Goal: Information Seeking & Learning: Find specific fact

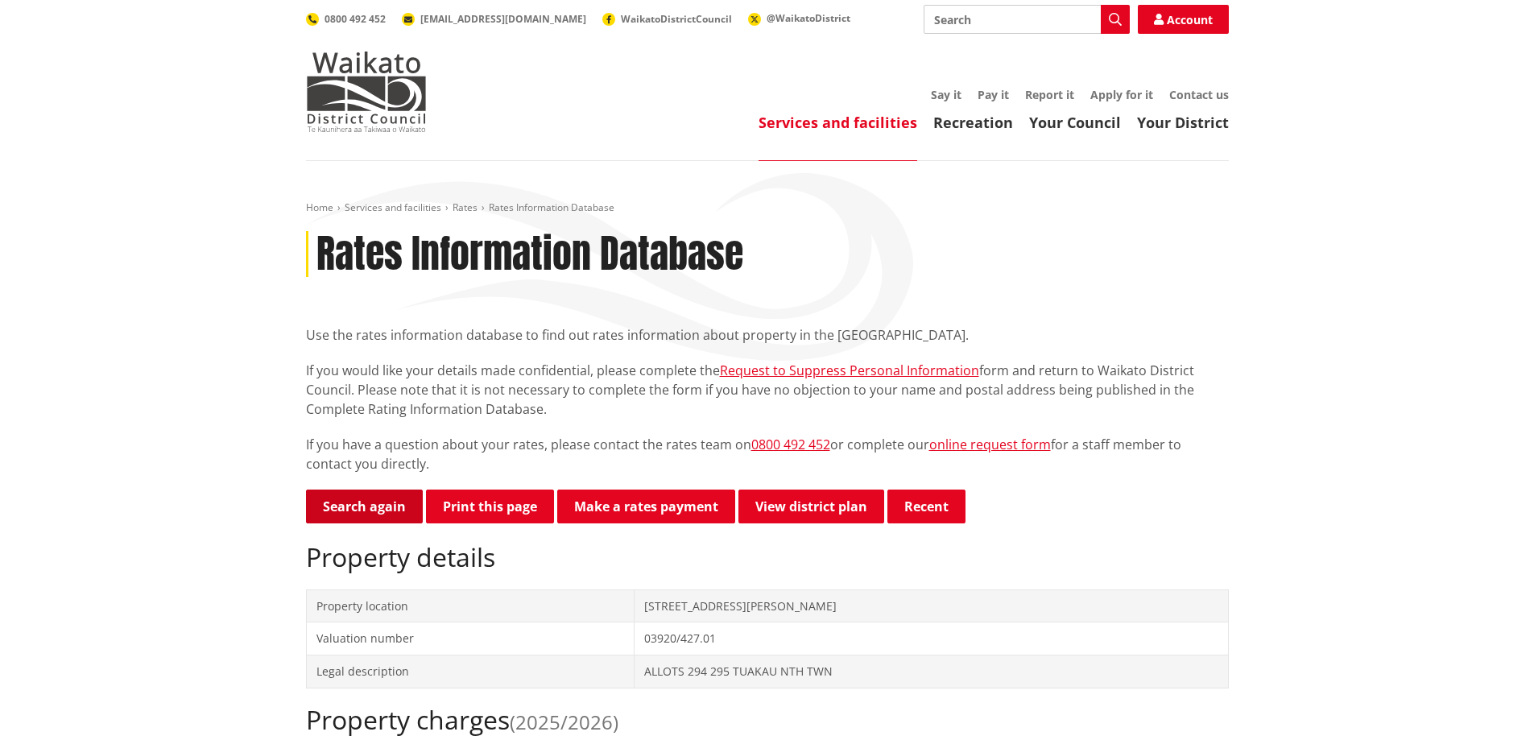
click at [347, 503] on link "Search again" at bounding box center [364, 507] width 117 height 34
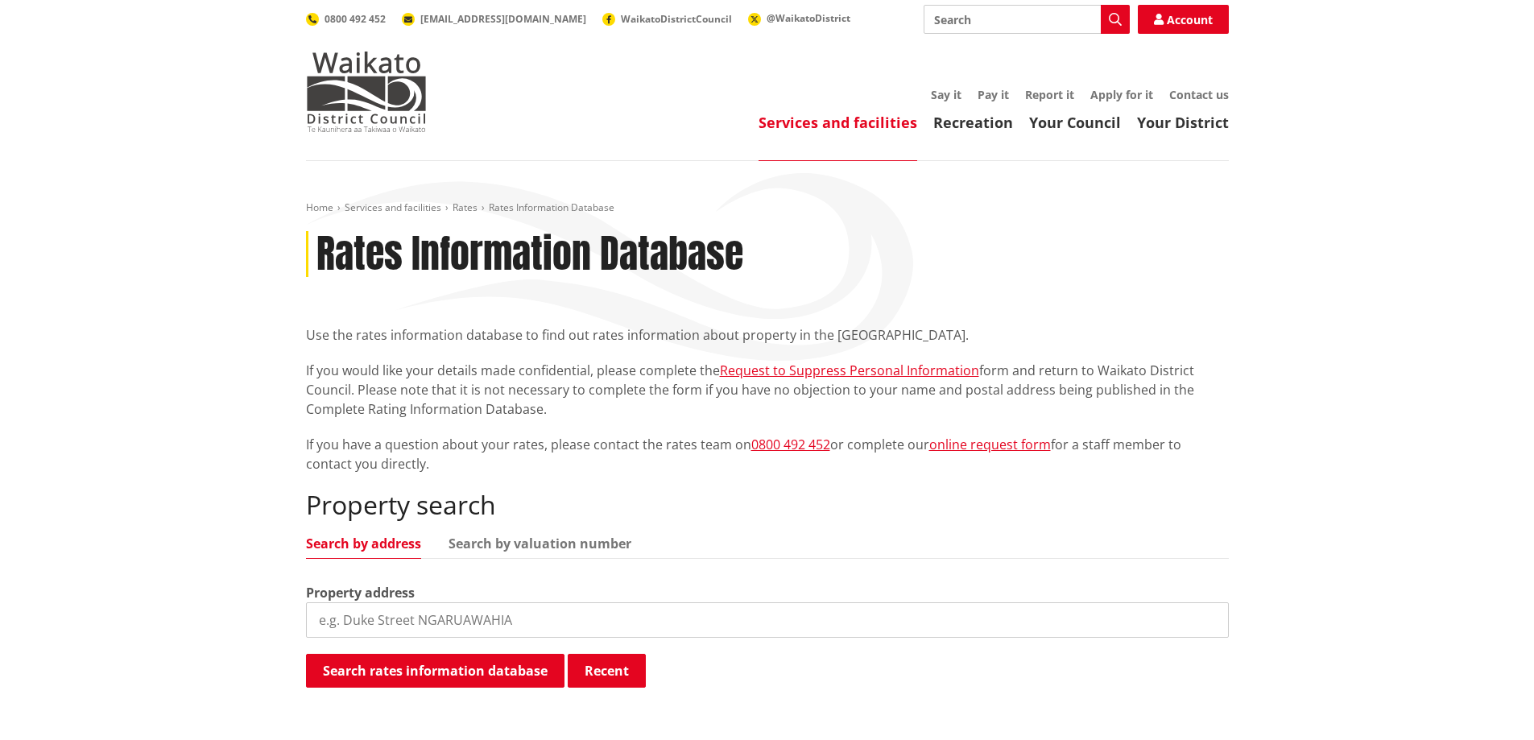
click at [391, 617] on input "search" at bounding box center [767, 619] width 923 height 35
type input "123 bothwell road"
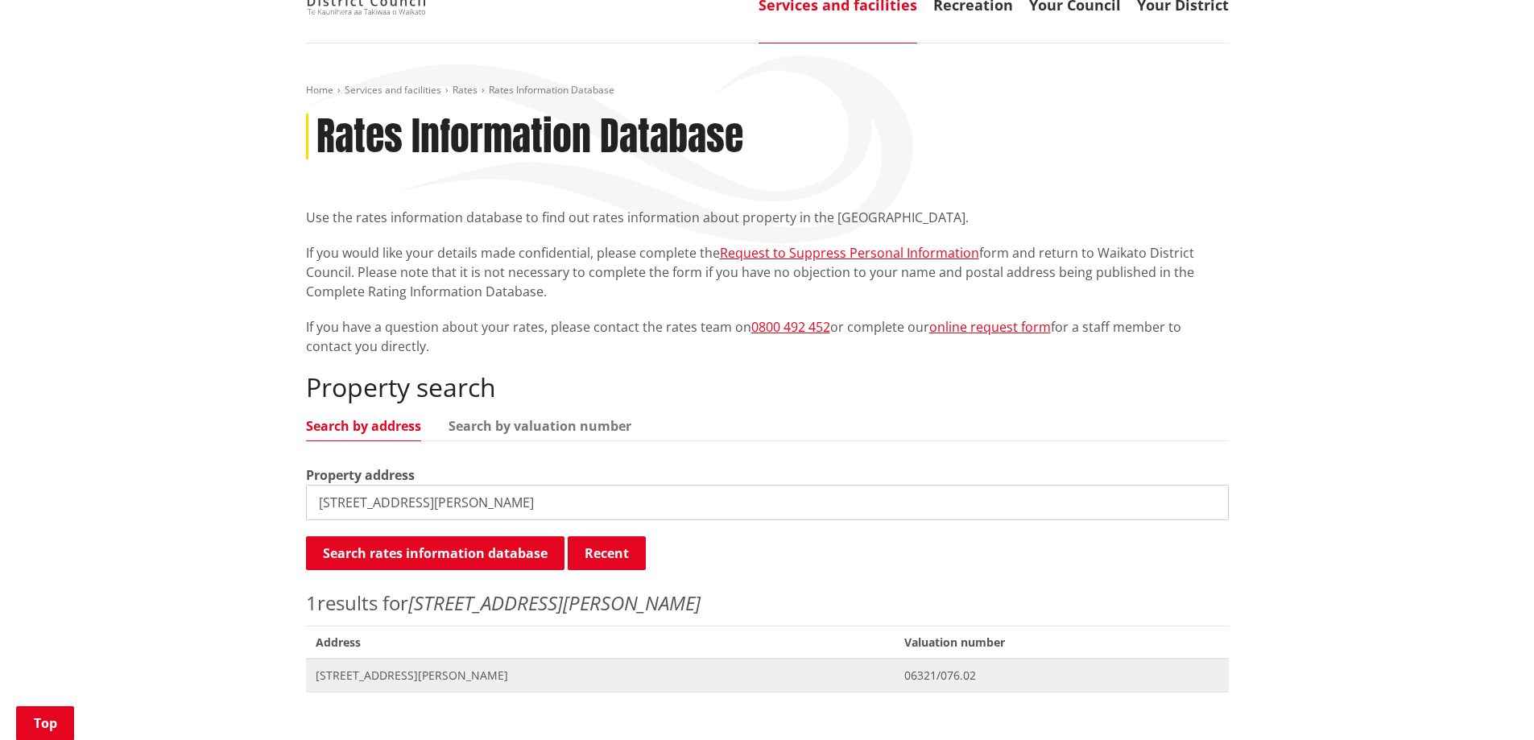
scroll to position [483, 0]
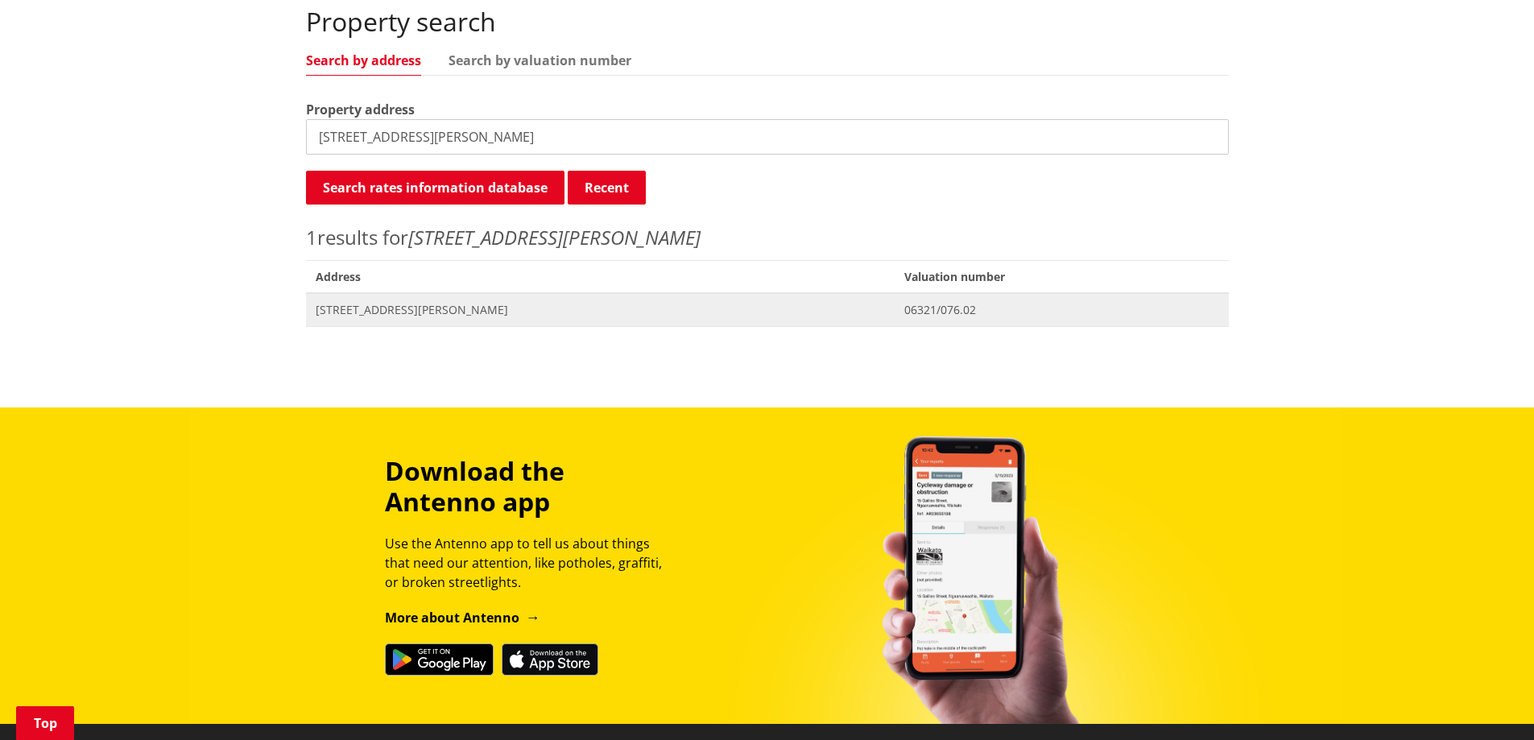
click at [389, 307] on span "[STREET_ADDRESS][PERSON_NAME]" at bounding box center [601, 310] width 570 height 16
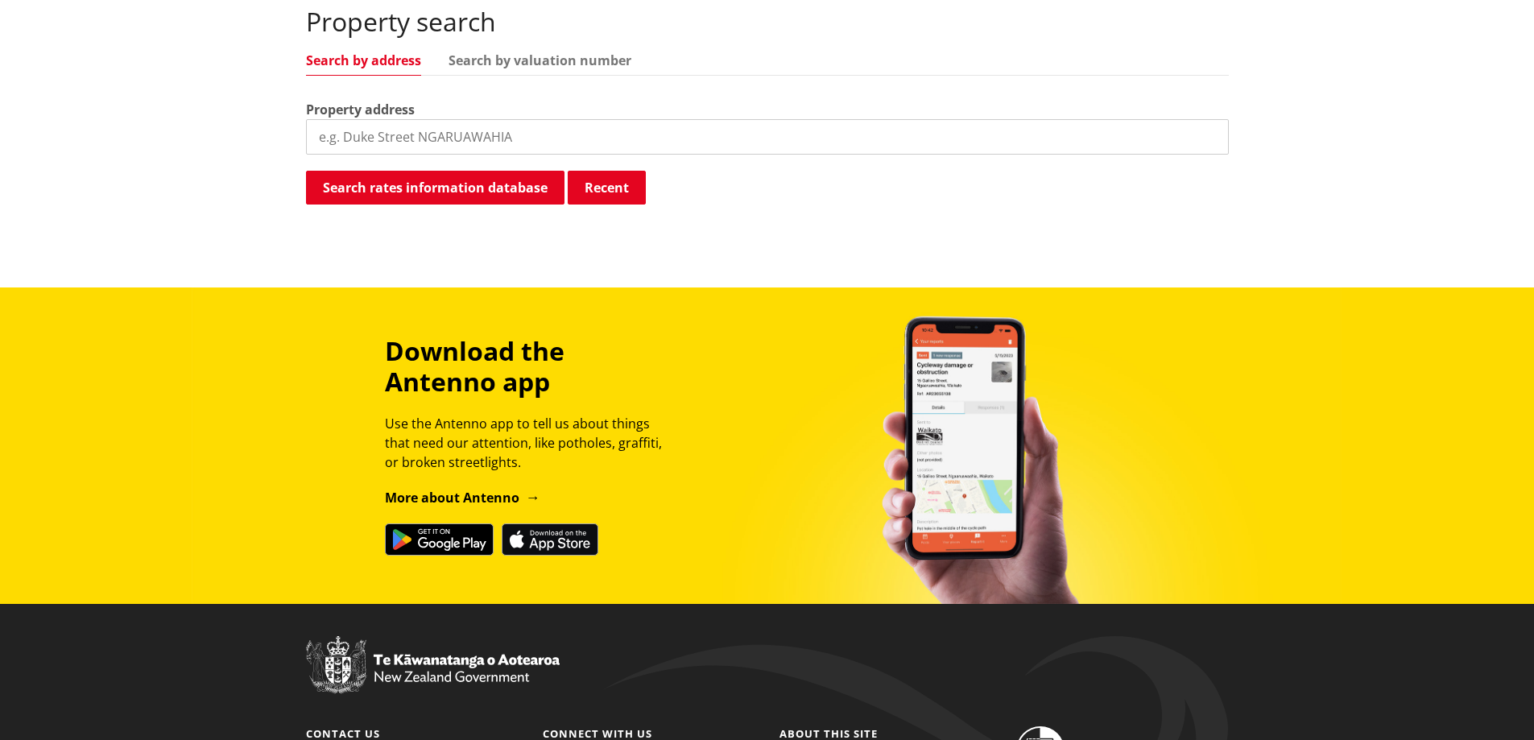
scroll to position [483, 0]
click at [397, 137] on input "search" at bounding box center [767, 136] width 923 height 35
type input "2"
type input "571 waikaretu valley road"
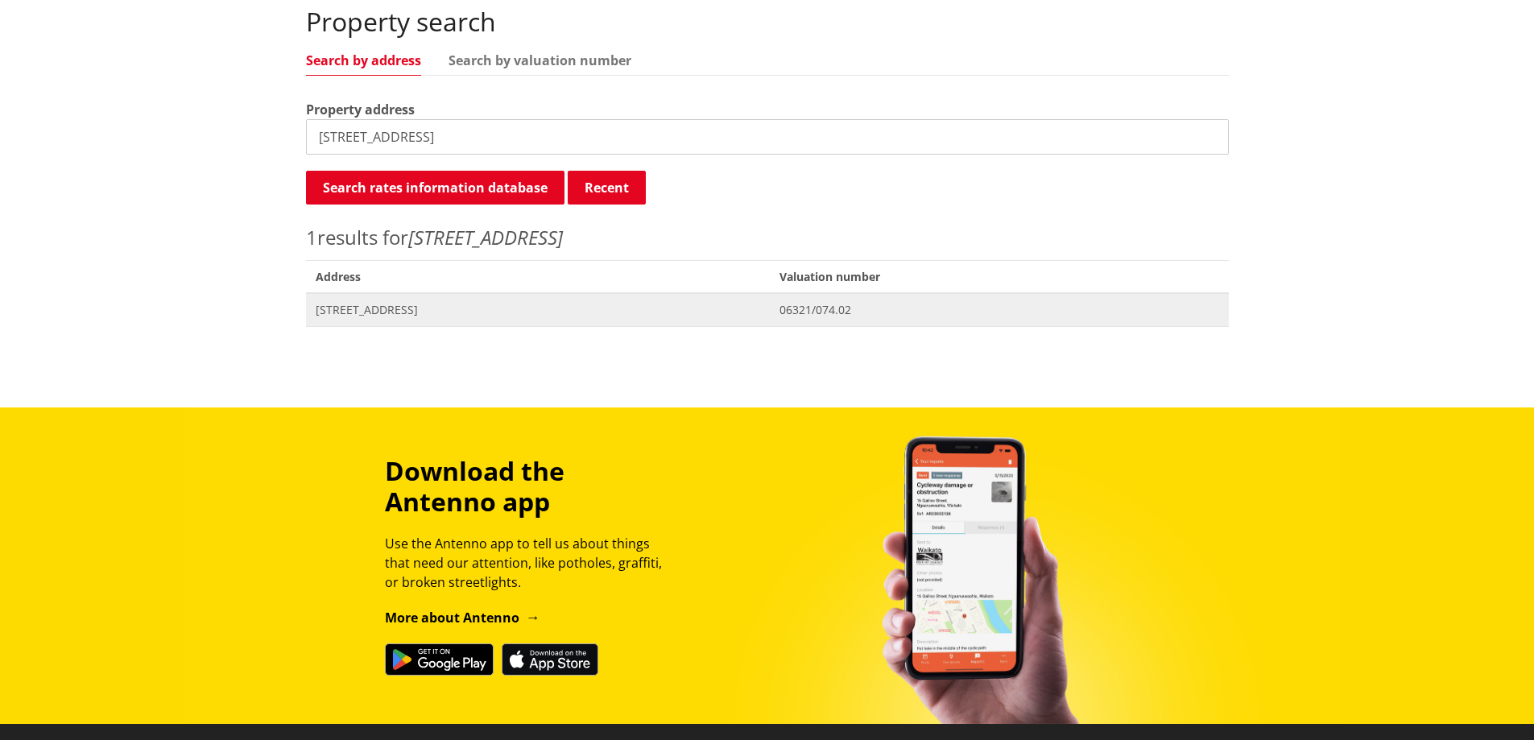
click at [447, 312] on span "571 Waikaretu Valley Road TUAKAU" at bounding box center [538, 310] width 445 height 16
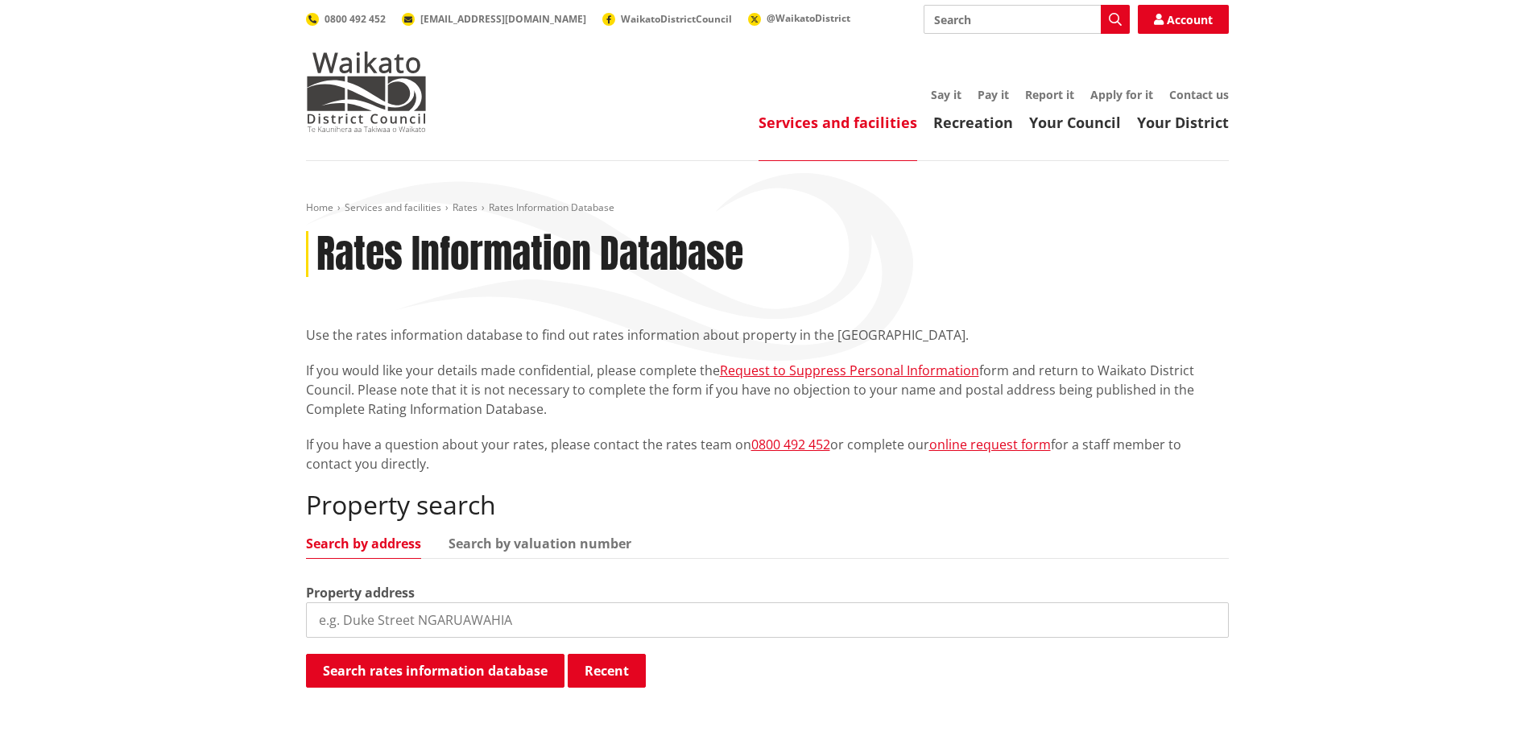
scroll to position [483, 0]
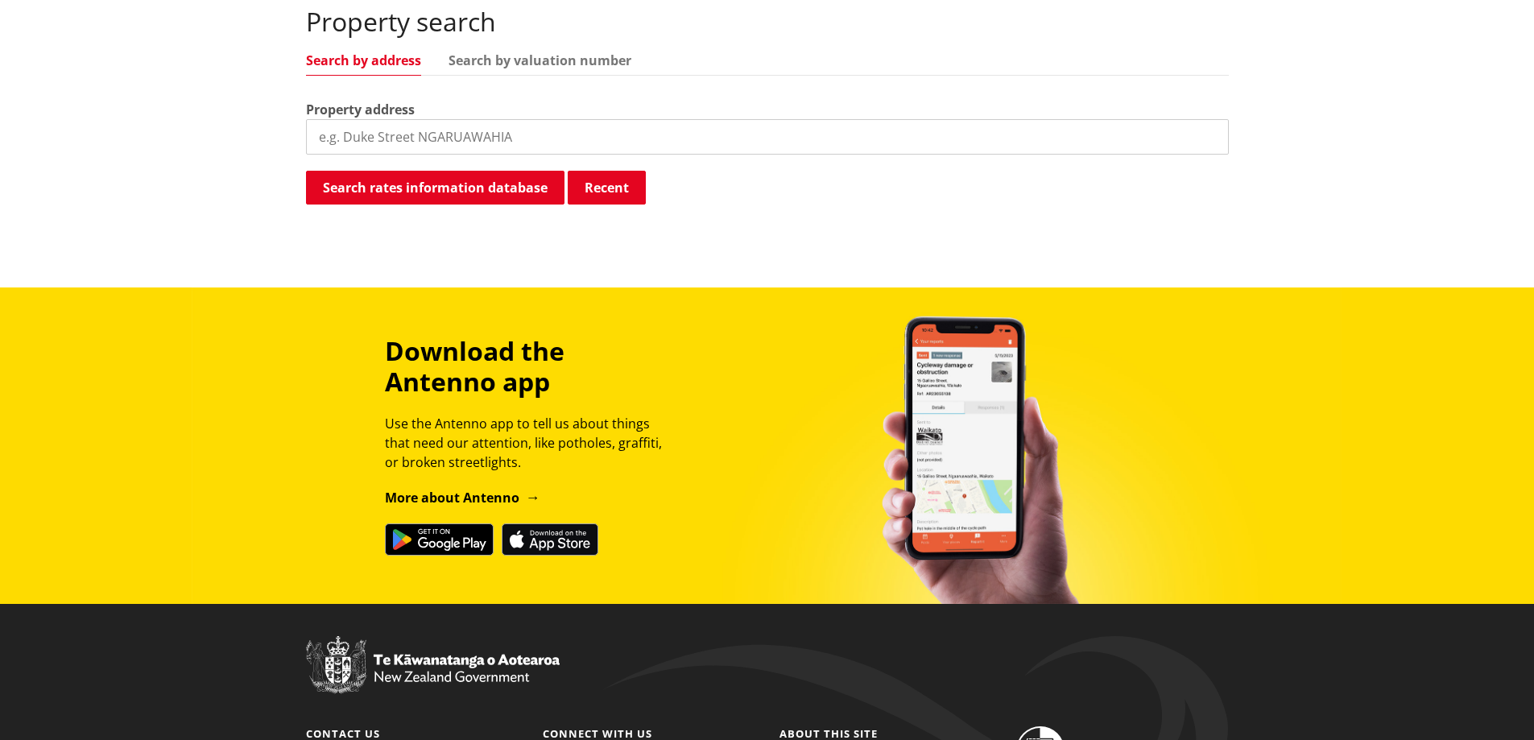
click at [345, 138] on input "search" at bounding box center [767, 136] width 923 height 35
type input "1032 waikaretu valley road"
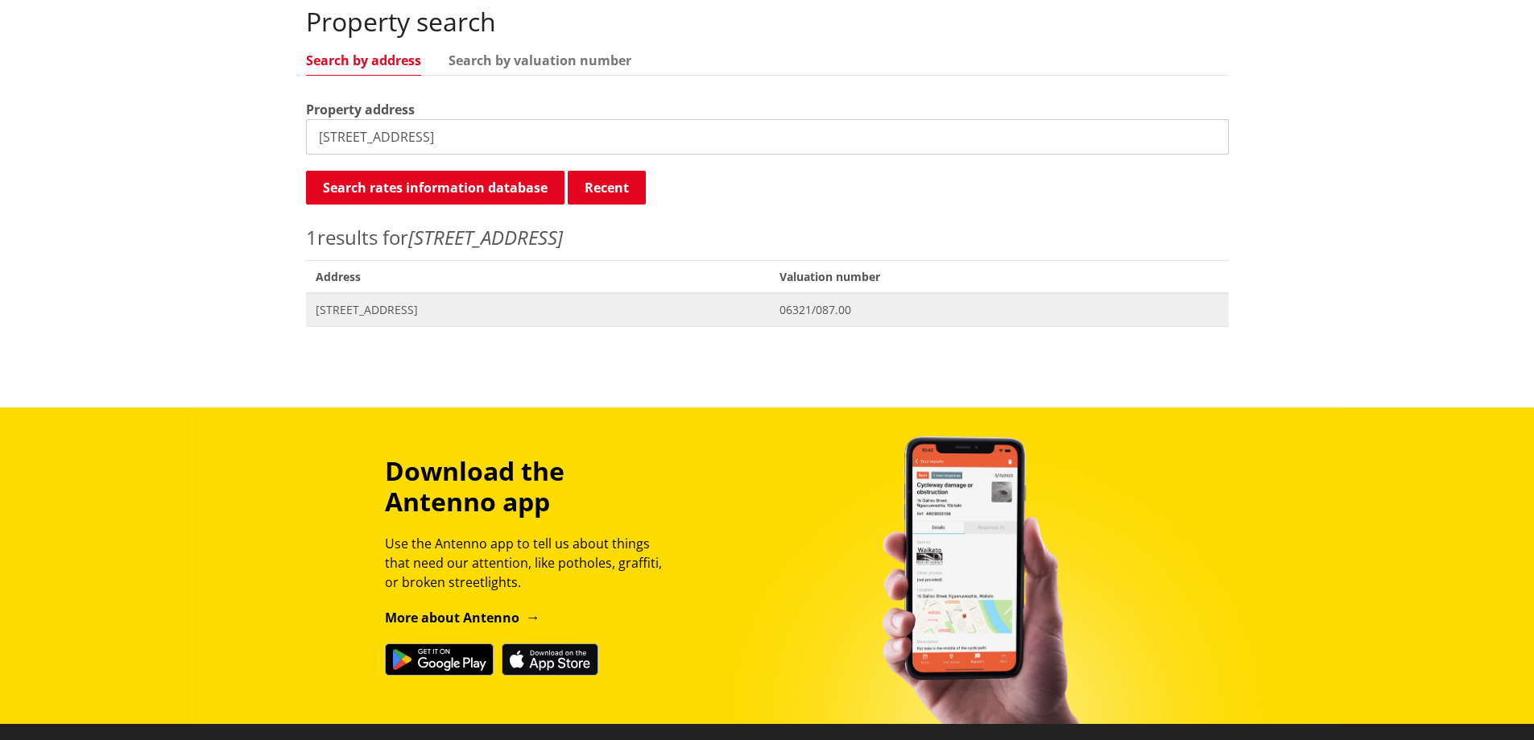
click at [441, 304] on span "[STREET_ADDRESS]" at bounding box center [538, 310] width 445 height 16
